Goal: Book appointment/travel/reservation

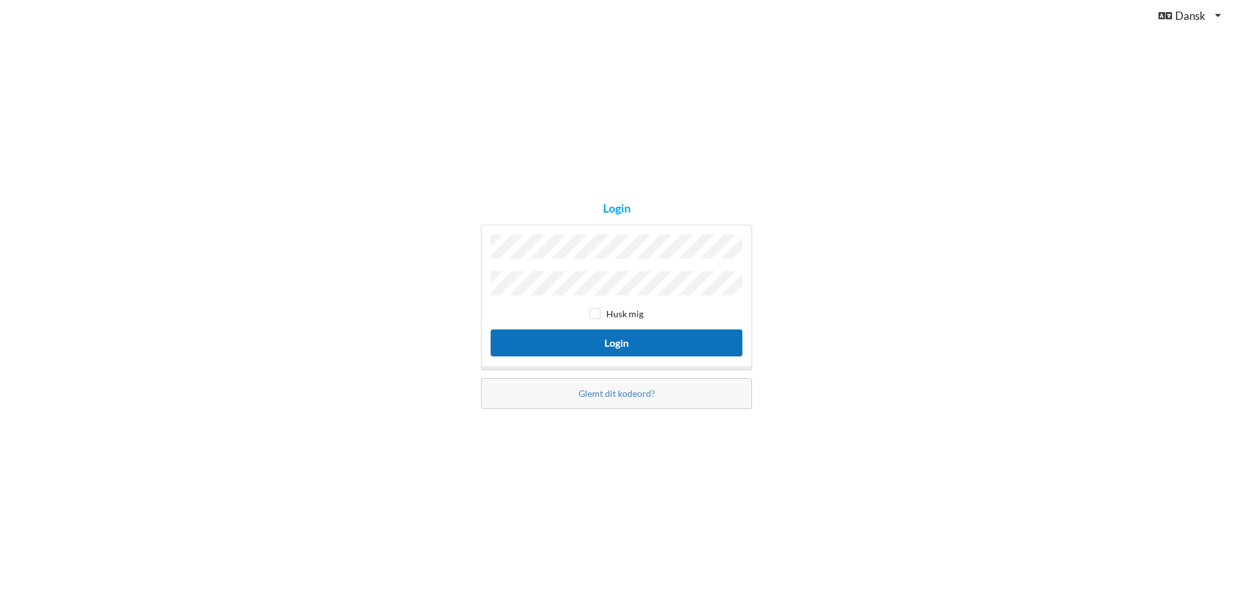
click at [619, 342] on button "Login" at bounding box center [617, 342] width 252 height 26
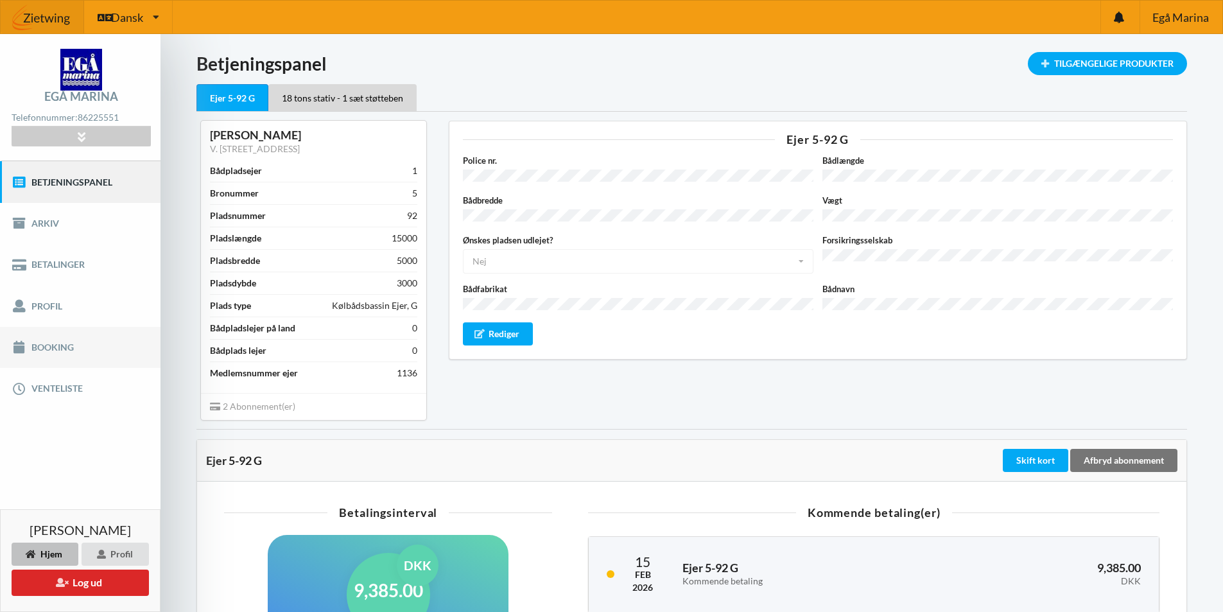
click at [44, 349] on link "Booking" at bounding box center [80, 347] width 161 height 41
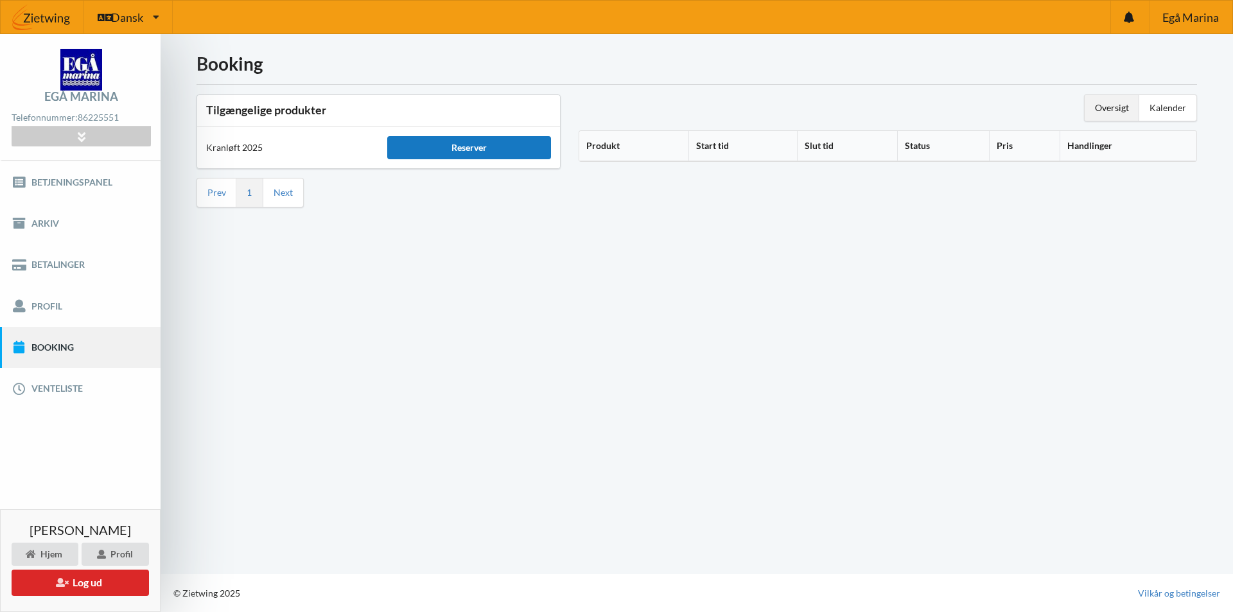
click at [466, 150] on div "Reserver" at bounding box center [468, 147] width 163 height 23
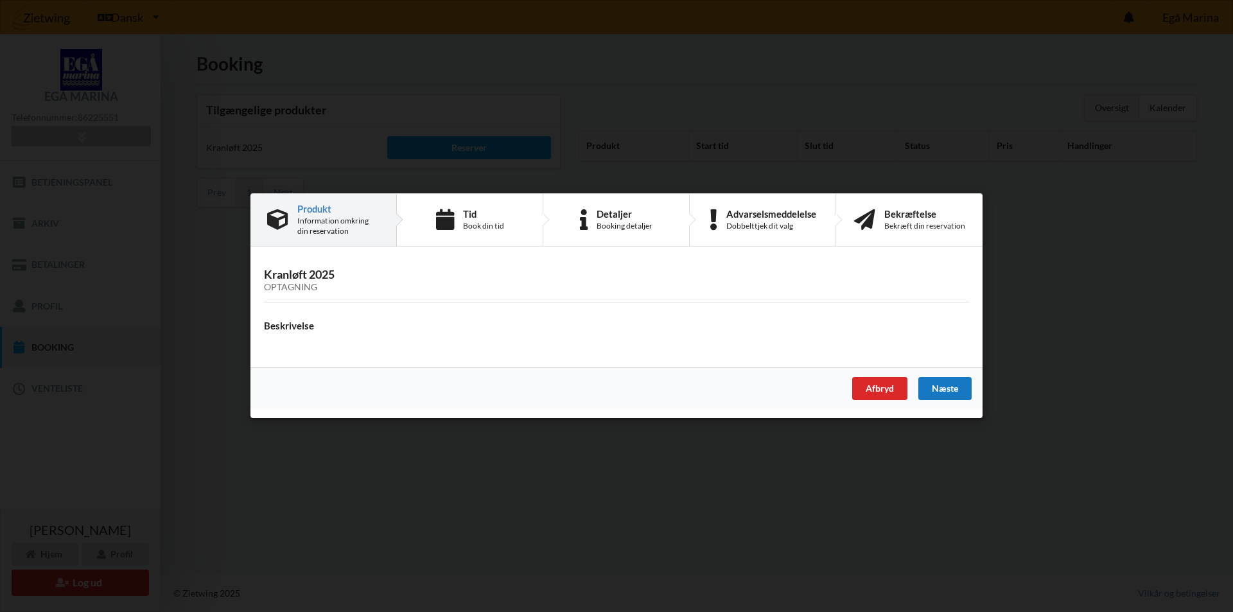
click at [948, 394] on div "Næste" at bounding box center [944, 389] width 53 height 23
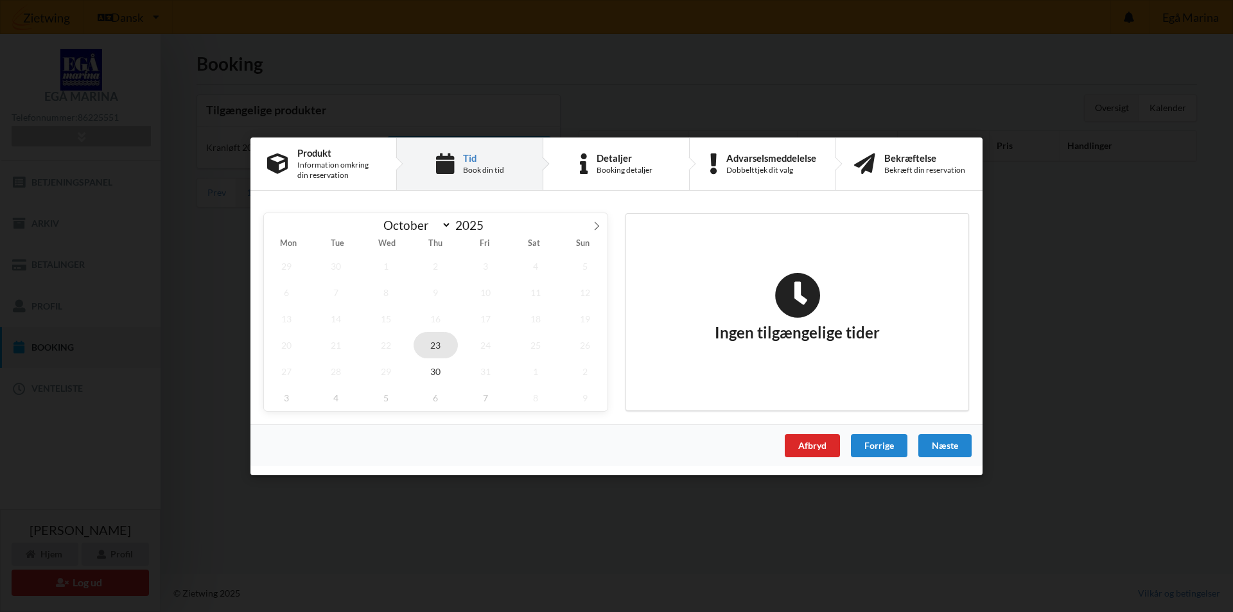
click at [440, 344] on span "23" at bounding box center [436, 344] width 45 height 26
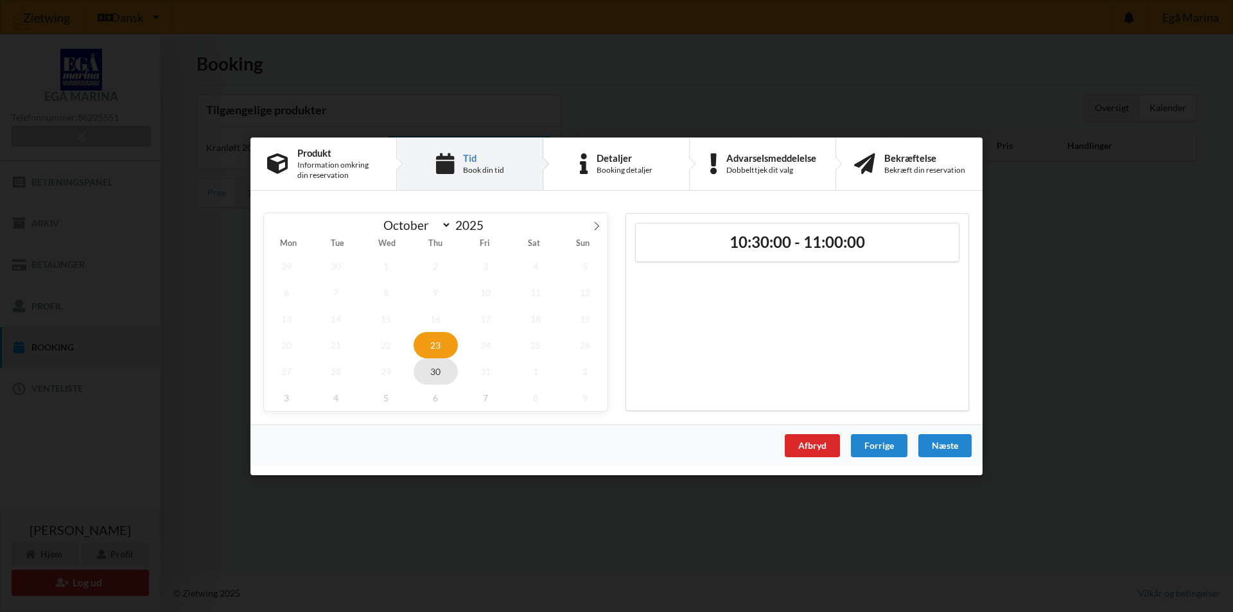
click at [439, 371] on span "30" at bounding box center [436, 371] width 45 height 26
click at [435, 344] on span "23" at bounding box center [436, 344] width 45 height 26
click at [596, 224] on icon at bounding box center [596, 225] width 9 height 9
click at [281, 289] on span "3" at bounding box center [286, 292] width 45 height 26
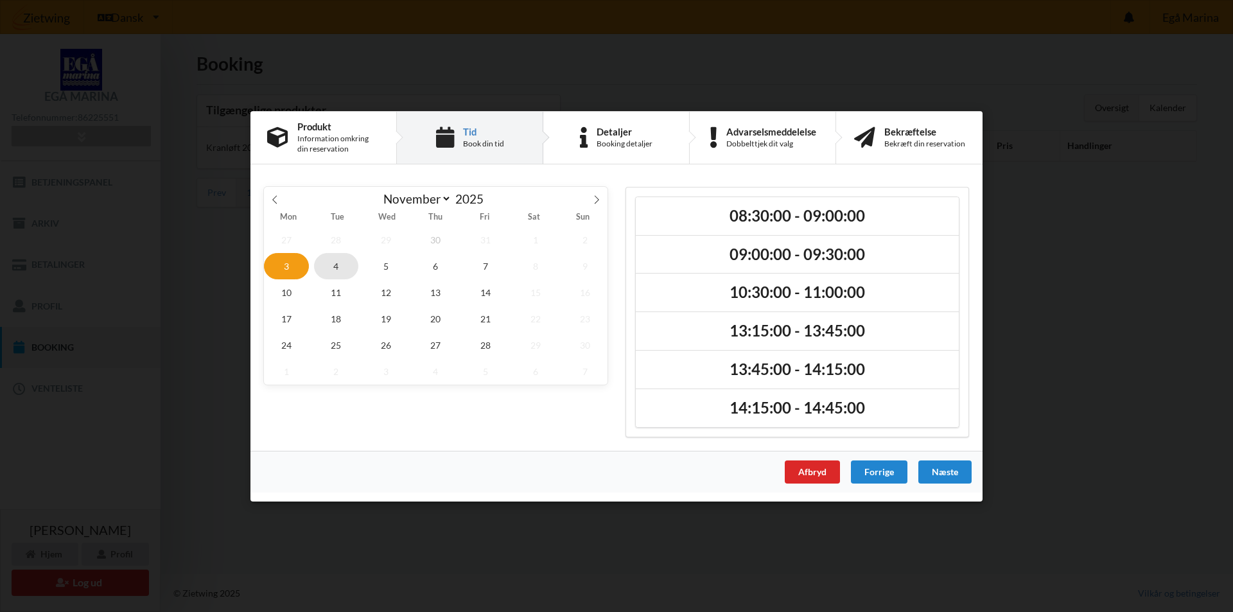
click at [334, 270] on span "4" at bounding box center [336, 265] width 45 height 26
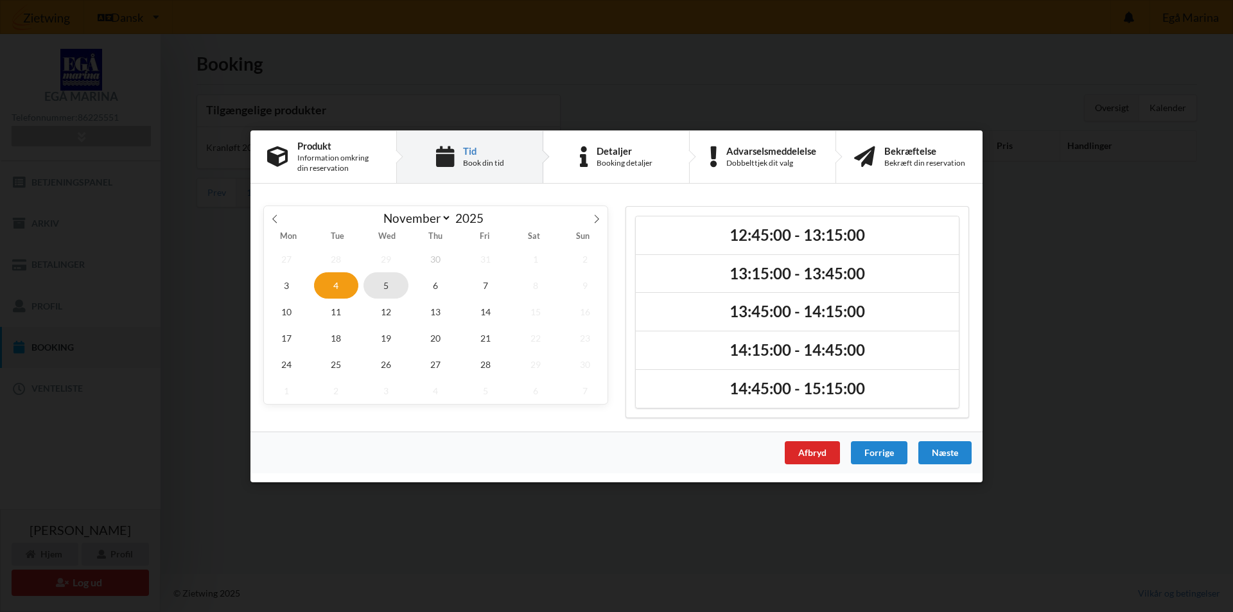
click at [387, 290] on span "5" at bounding box center [385, 285] width 45 height 26
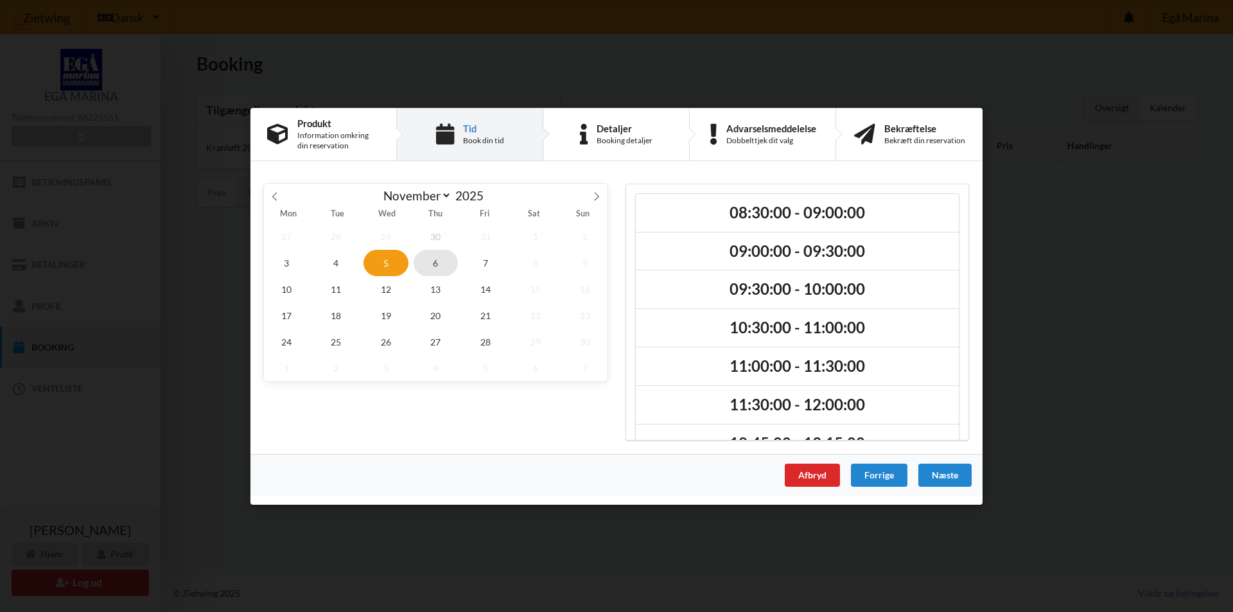
click at [433, 261] on span "6" at bounding box center [436, 262] width 45 height 26
click at [272, 197] on icon at bounding box center [274, 195] width 9 height 9
select select "9"
click at [437, 342] on span "30" at bounding box center [436, 341] width 45 height 26
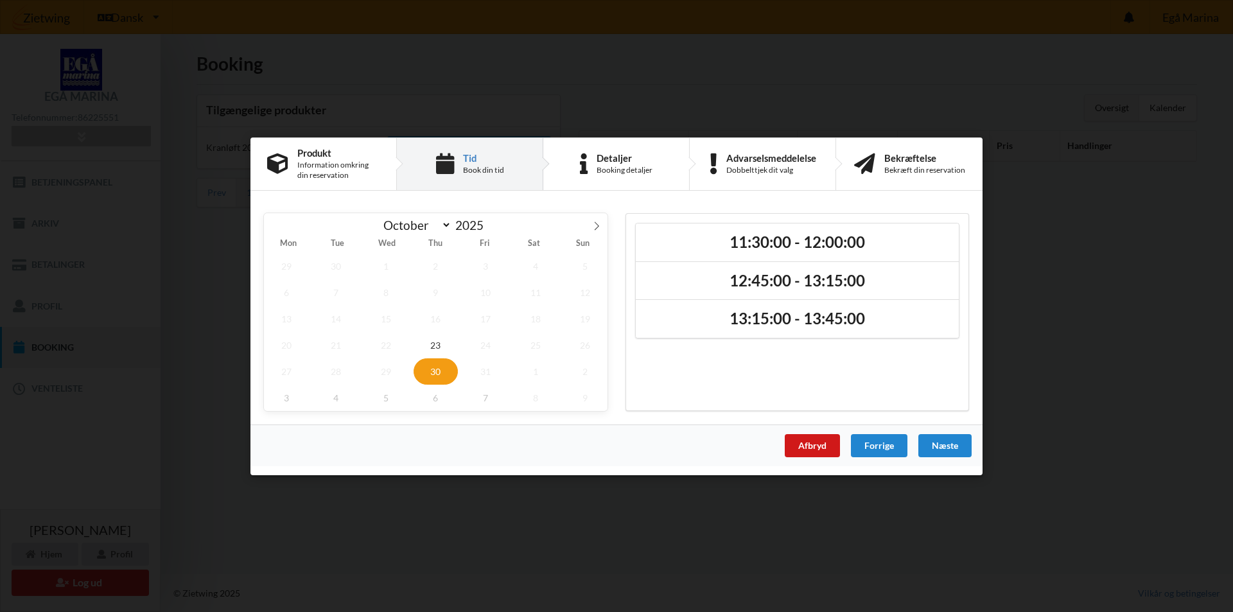
click at [798, 441] on div "Afbryd" at bounding box center [812, 444] width 55 height 23
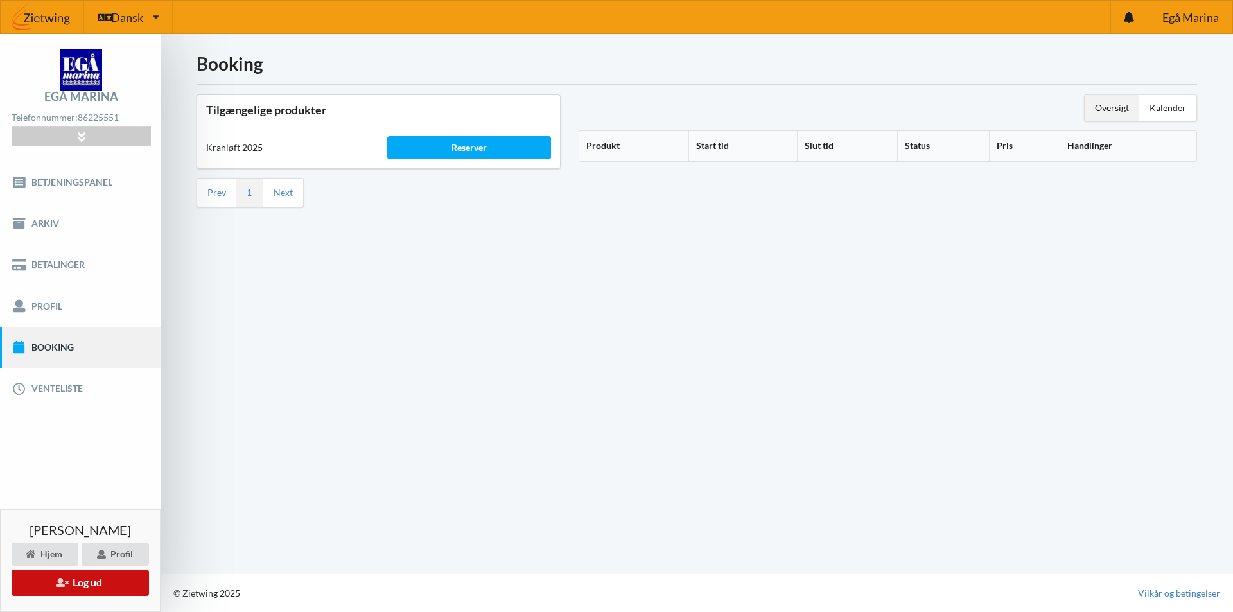
click at [120, 581] on button "Log ud" at bounding box center [80, 583] width 137 height 26
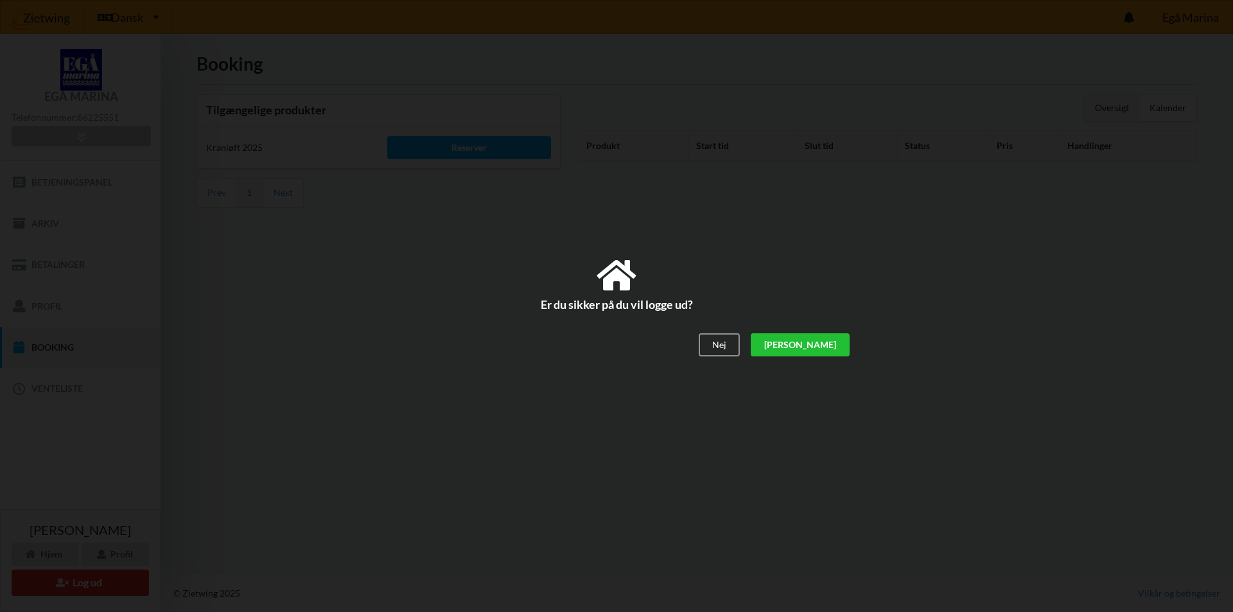
click at [836, 344] on div "[PERSON_NAME]" at bounding box center [800, 344] width 99 height 23
